Goal: Task Accomplishment & Management: Use online tool/utility

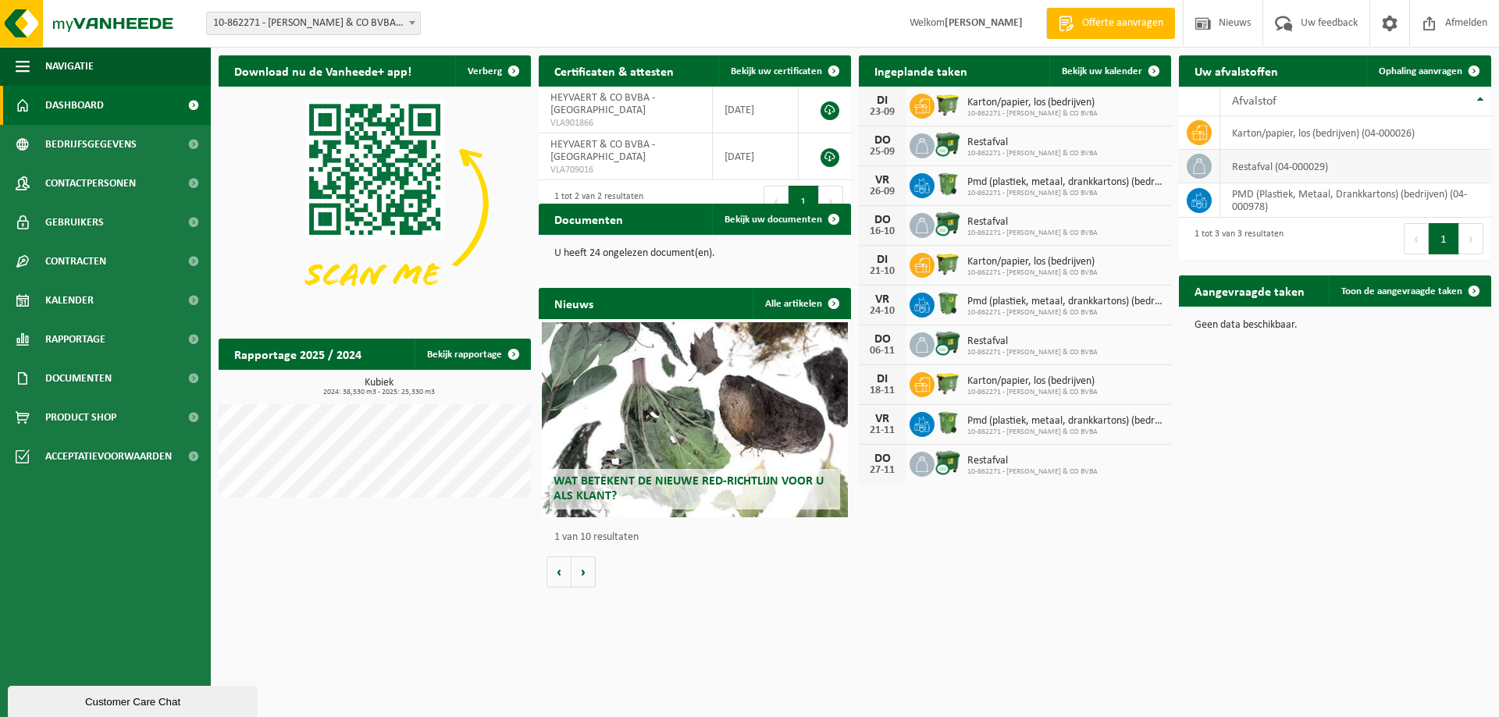
click at [1293, 170] on td "restafval (04-000029)" at bounding box center [1355, 167] width 271 height 34
click at [1404, 73] on span "Ophaling aanvragen" at bounding box center [1421, 71] width 84 height 10
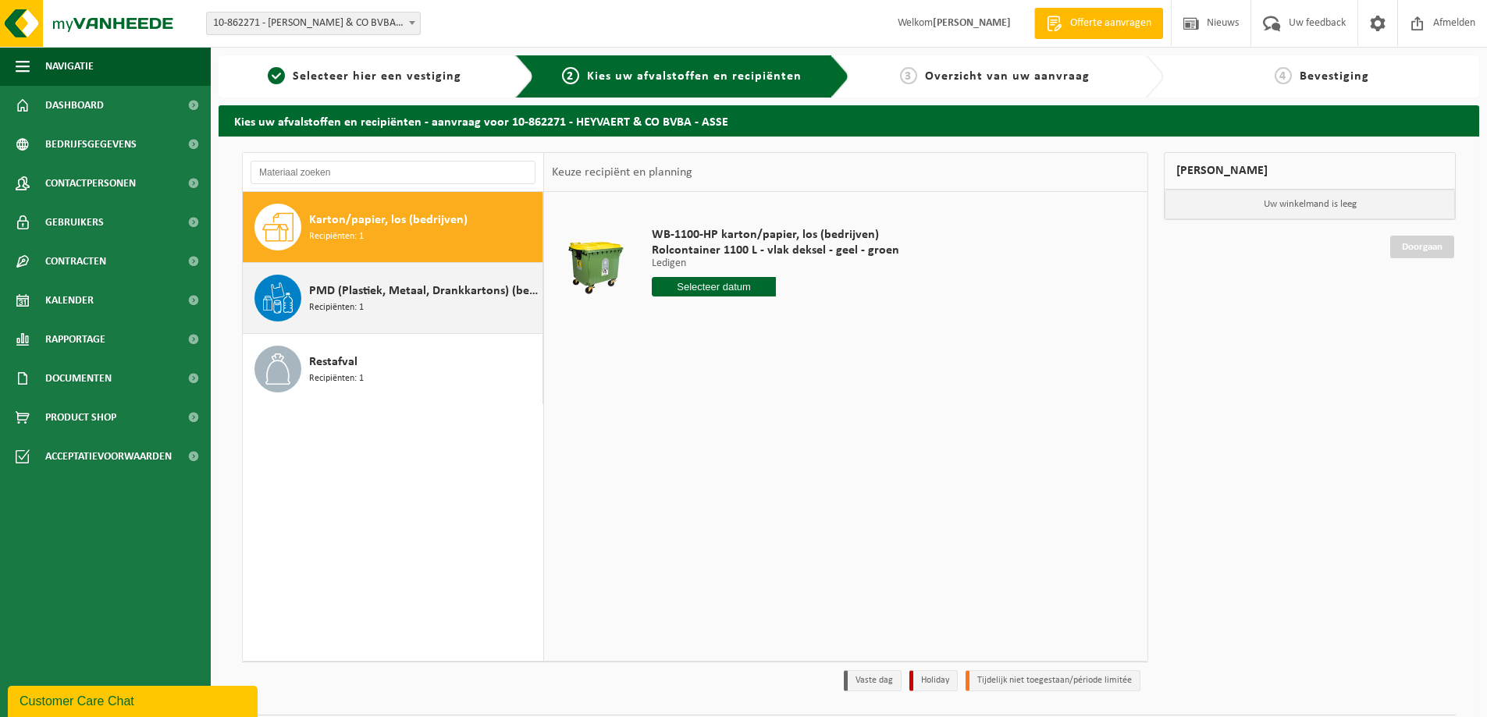
click at [372, 288] on span "PMD (Plastiek, Metaal, Drankkartons) (bedrijven)" at bounding box center [423, 291] width 229 height 19
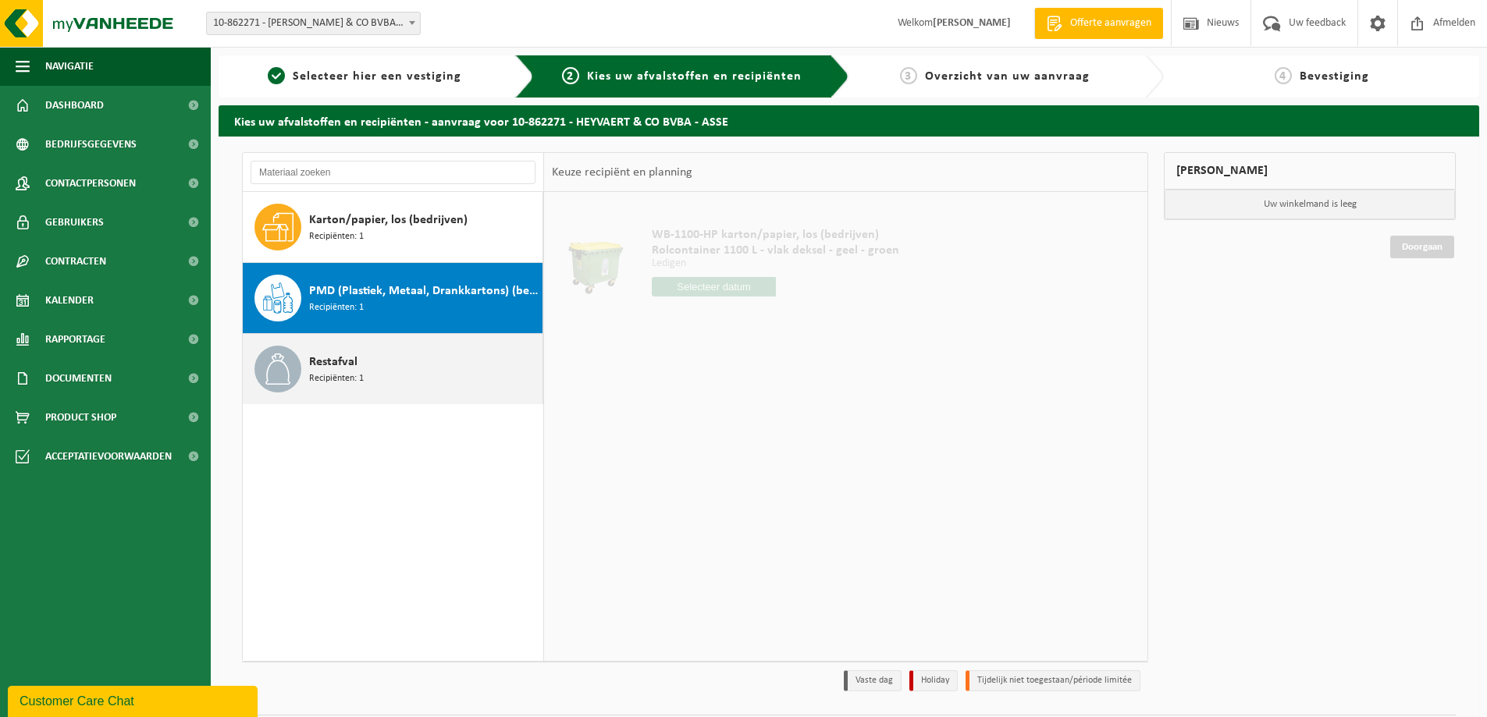
click at [351, 376] on span "Recipiënten: 1" at bounding box center [336, 379] width 55 height 15
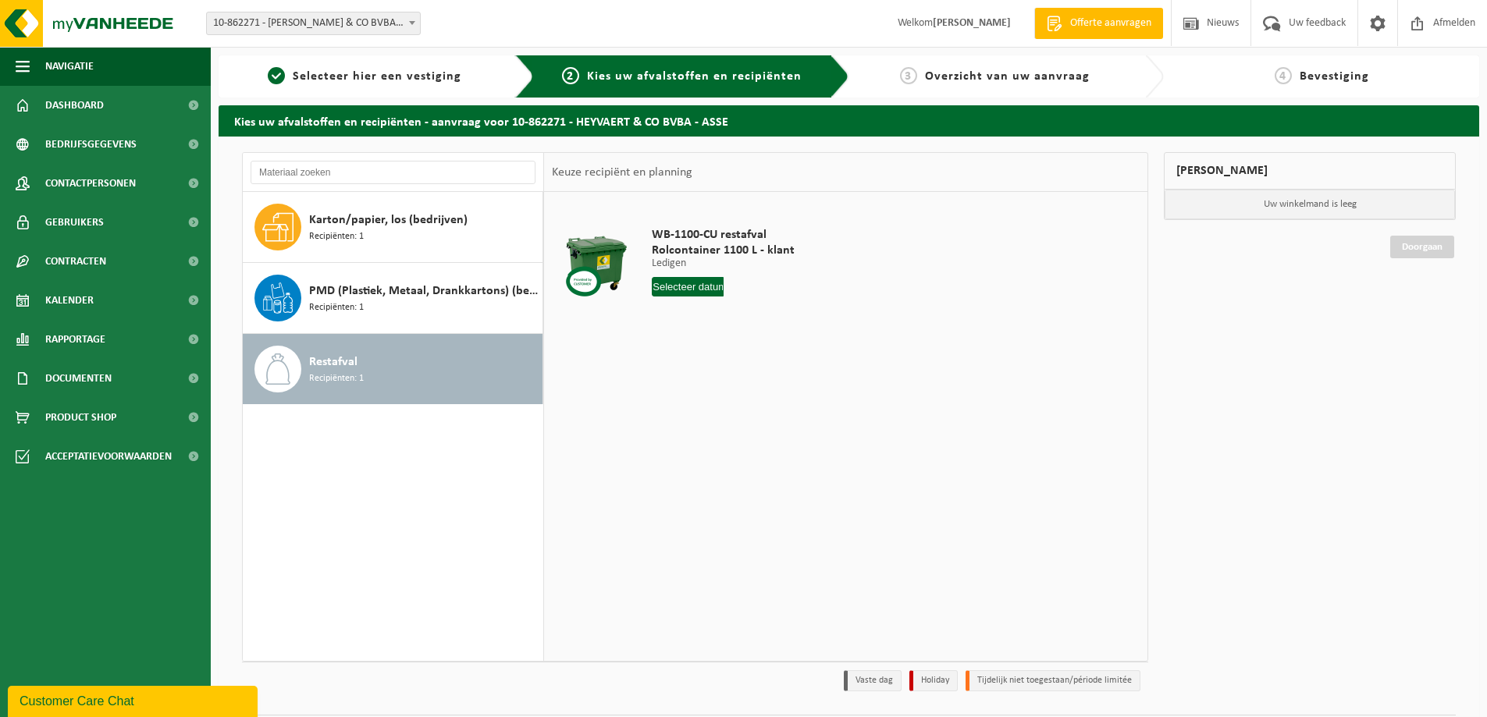
click at [667, 279] on input "text" at bounding box center [688, 287] width 72 height 20
click at [755, 436] on div "18" at bounding box center [748, 425] width 27 height 25
type input "Van 2025-09-18"
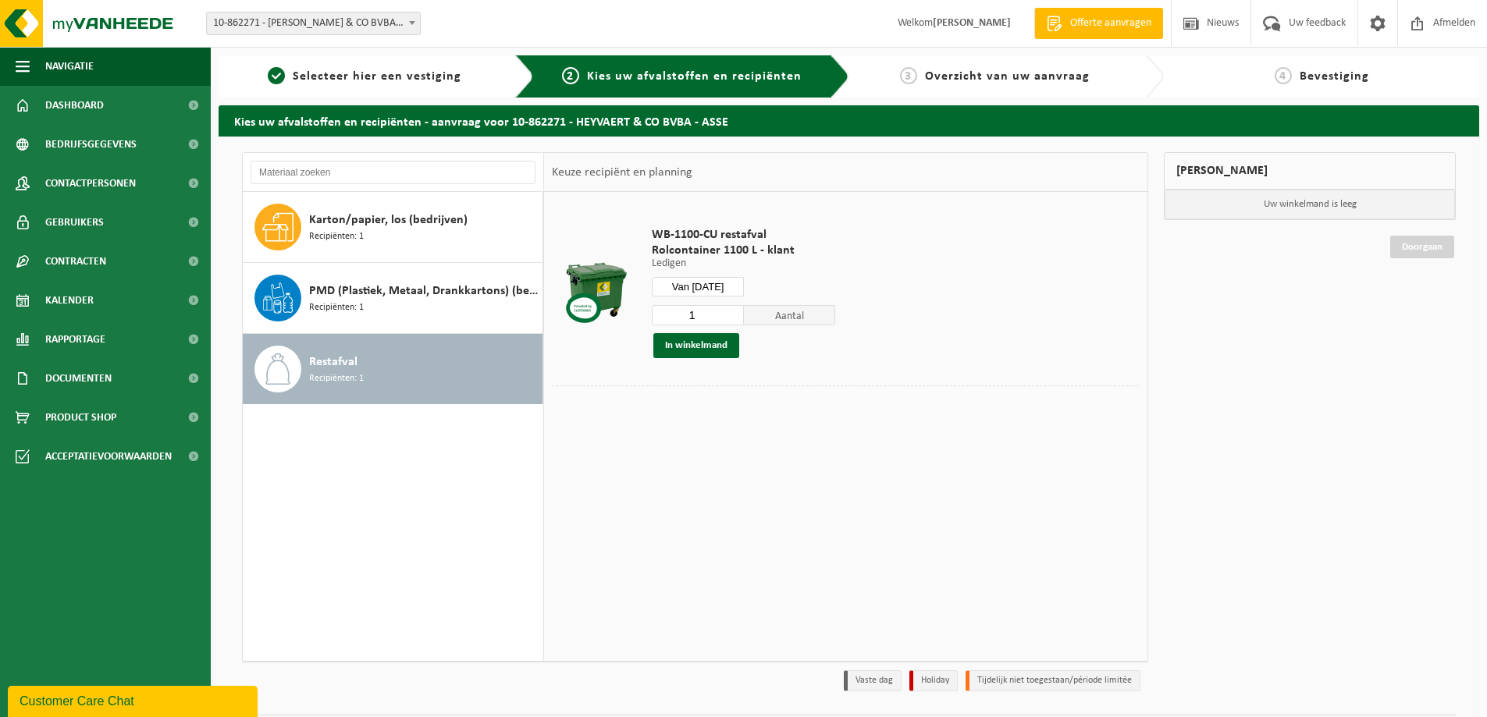
click at [675, 330] on div "1 Aantal In winkelmand" at bounding box center [743, 331] width 183 height 54
click at [674, 347] on button "In winkelmand" at bounding box center [696, 345] width 86 height 25
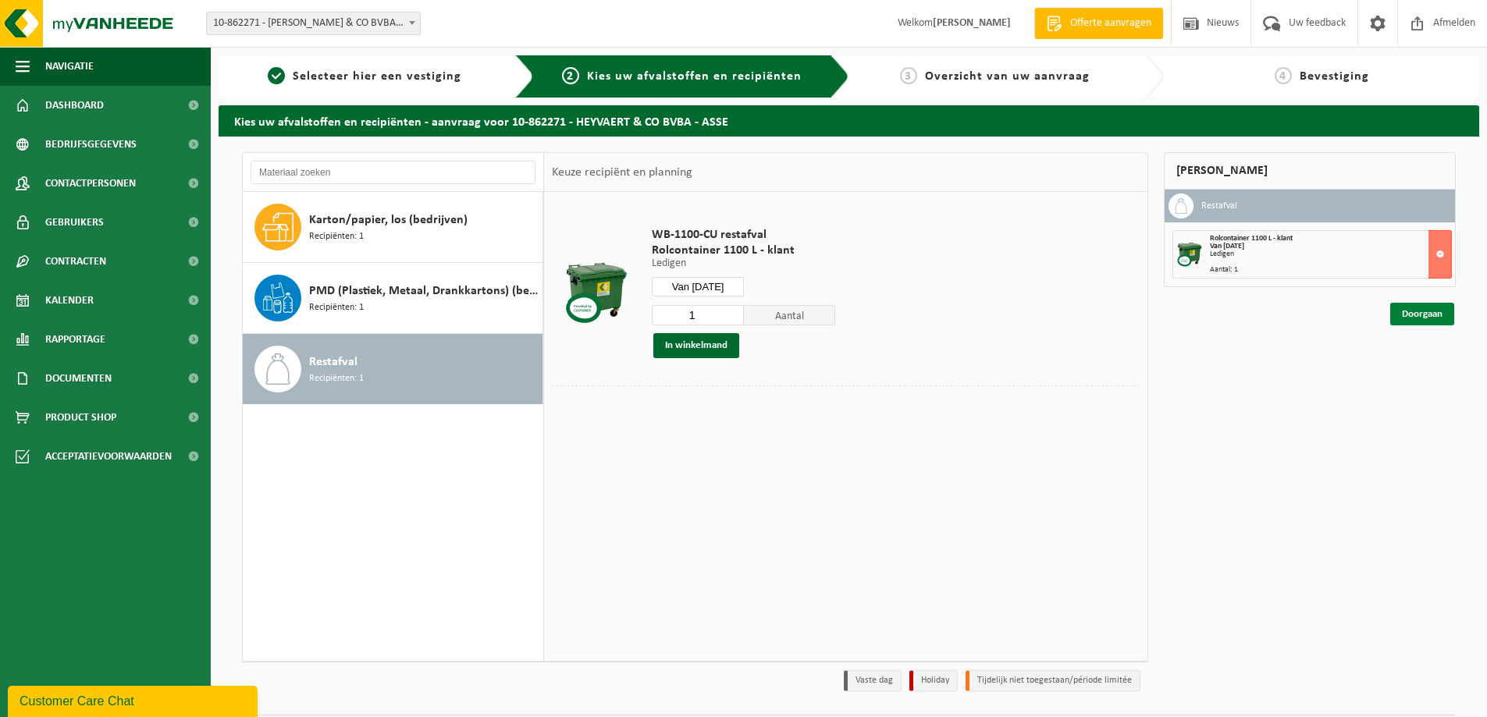
click at [1428, 324] on link "Doorgaan" at bounding box center [1422, 314] width 64 height 23
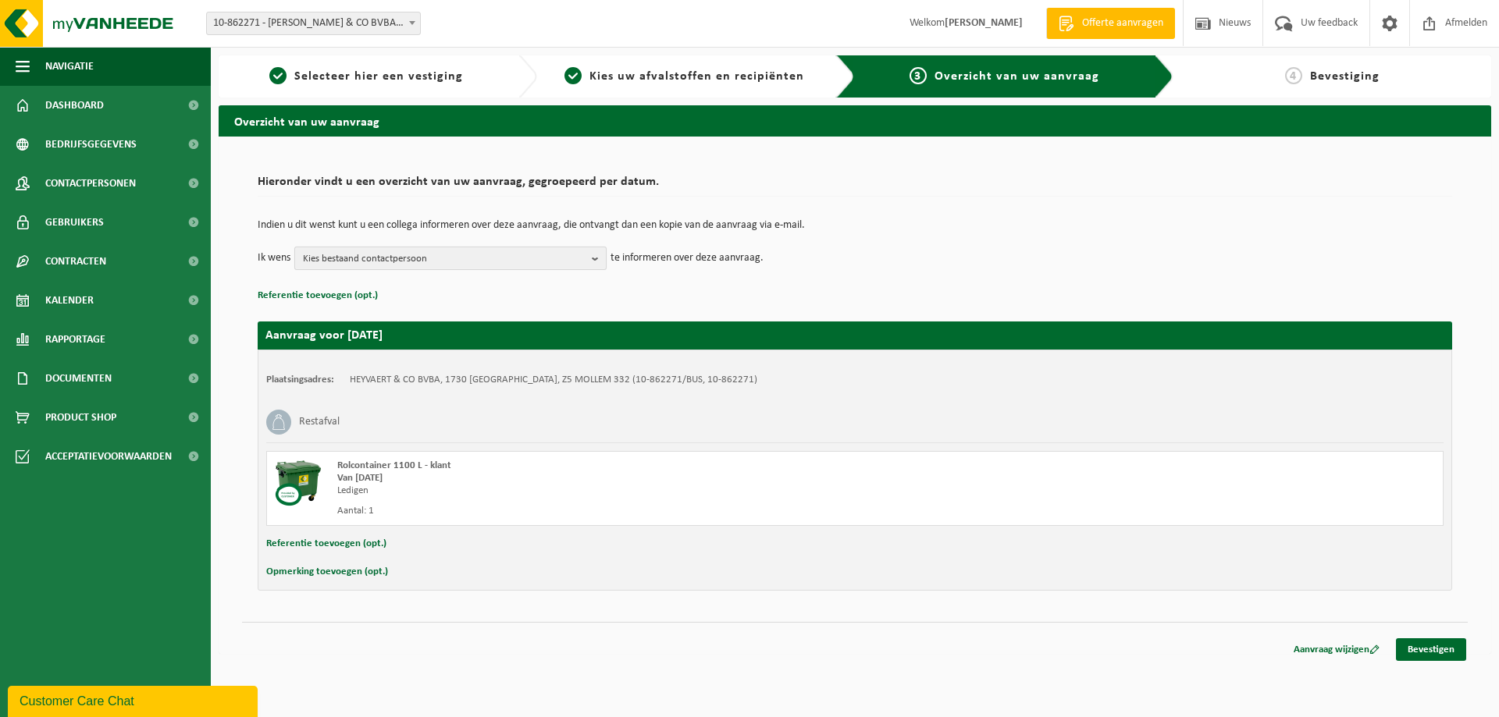
click at [404, 265] on span "Kies bestaand contactpersoon" at bounding box center [444, 258] width 283 height 23
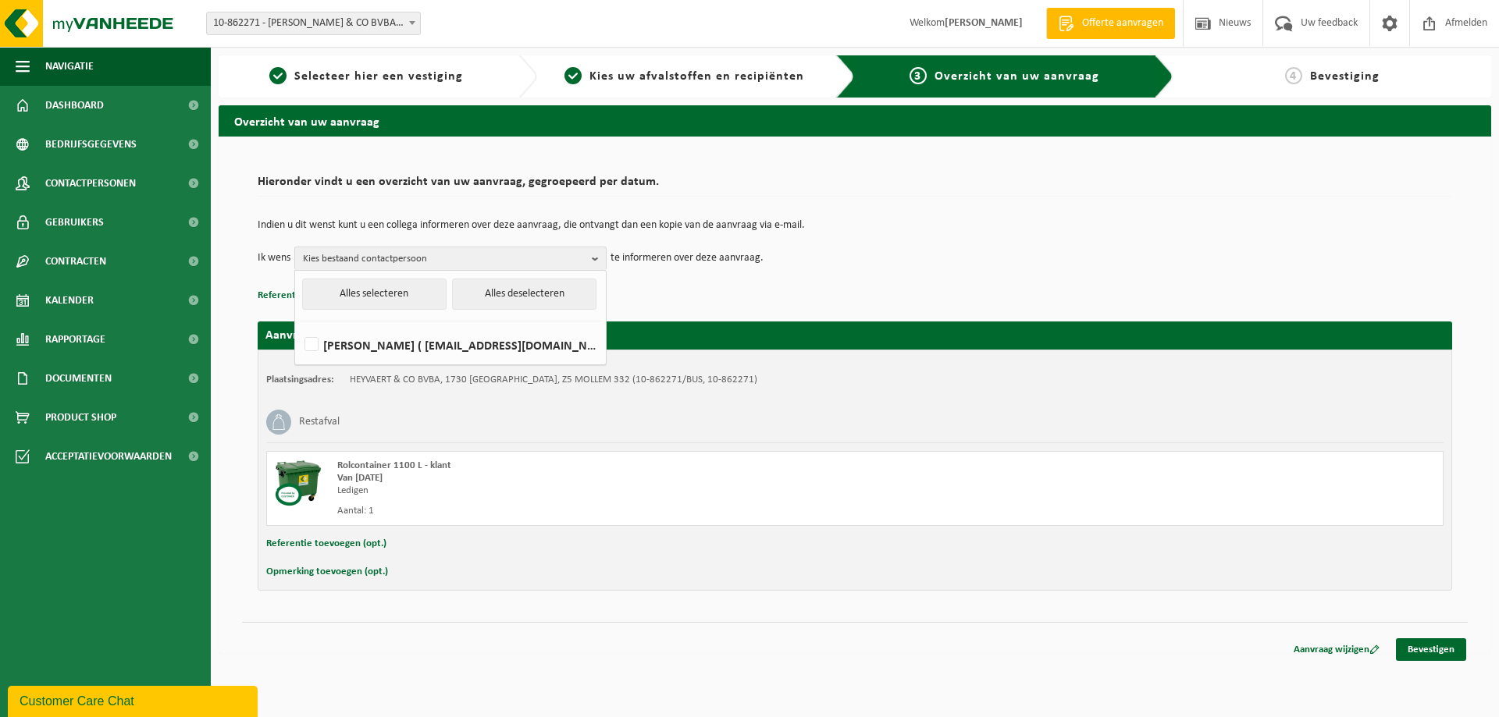
click at [859, 245] on td "Indien u dit wenst kunt u een collega informeren over deze aanvraag, die ontvan…" at bounding box center [855, 233] width 1194 height 27
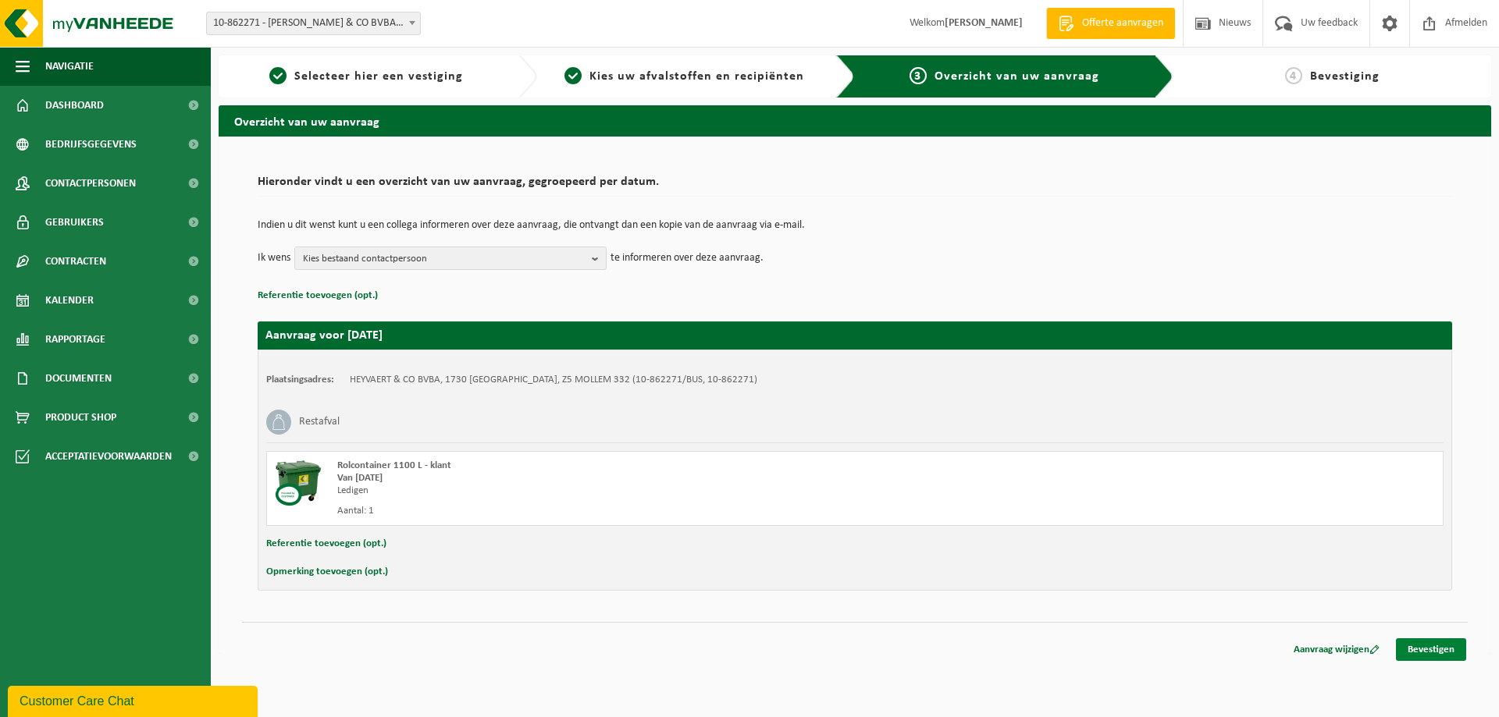
click at [1440, 647] on link "Bevestigen" at bounding box center [1431, 650] width 70 height 23
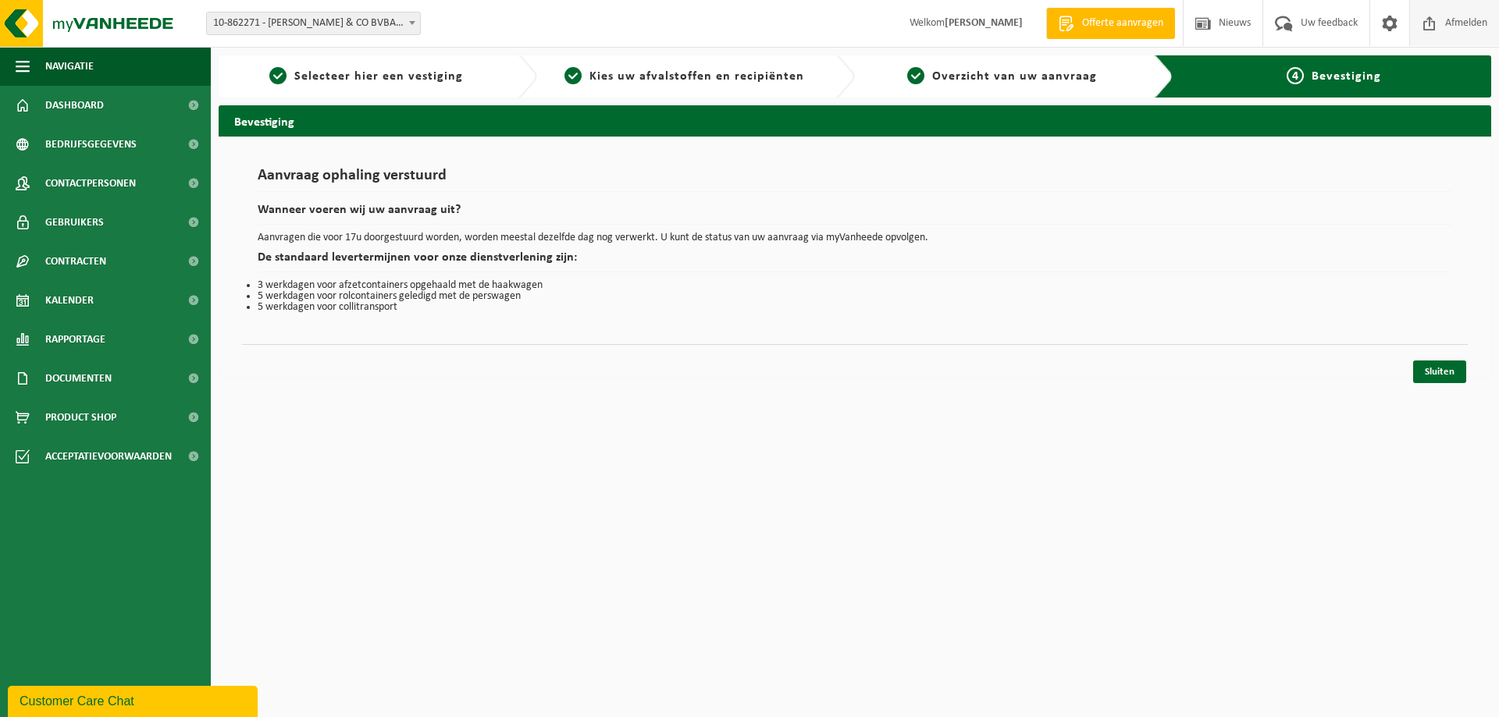
click at [1446, 20] on span "Afmelden" at bounding box center [1466, 23] width 50 height 46
